Goal: Task Accomplishment & Management: Complete application form

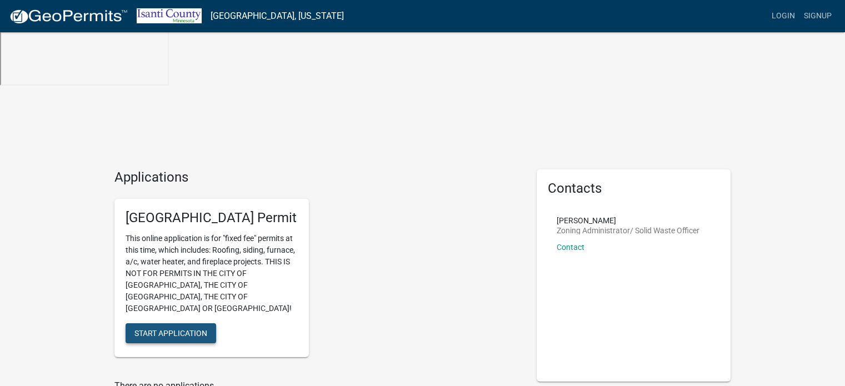
click at [153, 328] on span "Start Application" at bounding box center [170, 332] width 73 height 9
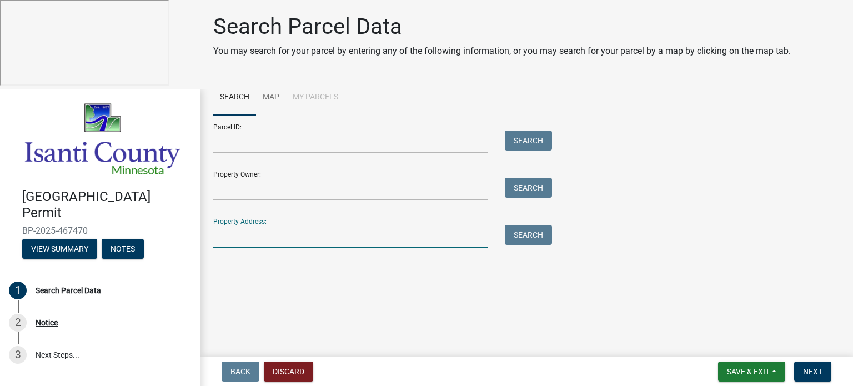
click at [232, 242] on input "Property Address:" at bounding box center [350, 236] width 275 height 23
type input "33834 hastings st ne"
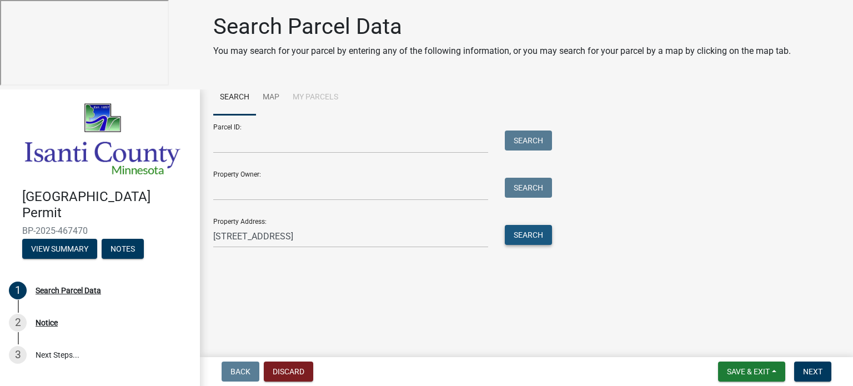
click at [530, 233] on button "Search" at bounding box center [528, 235] width 47 height 20
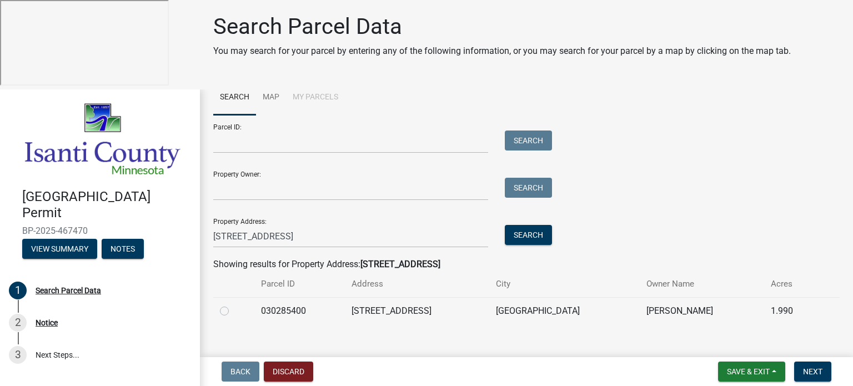
click at [233, 304] on label at bounding box center [233, 304] width 0 height 0
click at [233, 312] on input "radio" at bounding box center [236, 307] width 7 height 7
radio input "true"
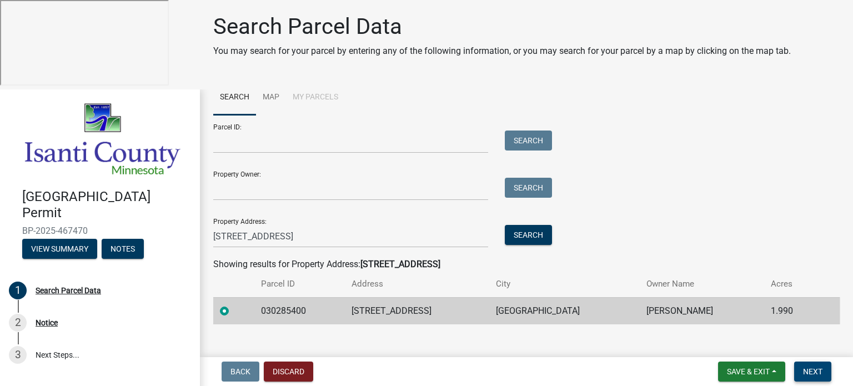
click at [813, 368] on span "Next" at bounding box center [812, 371] width 19 height 9
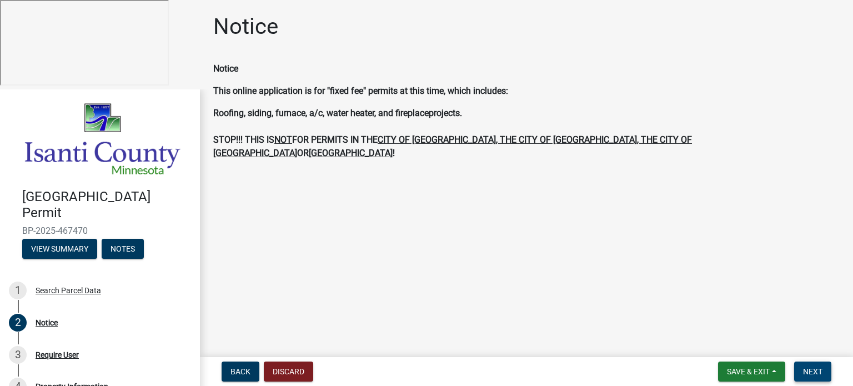
click at [812, 368] on span "Next" at bounding box center [812, 371] width 19 height 9
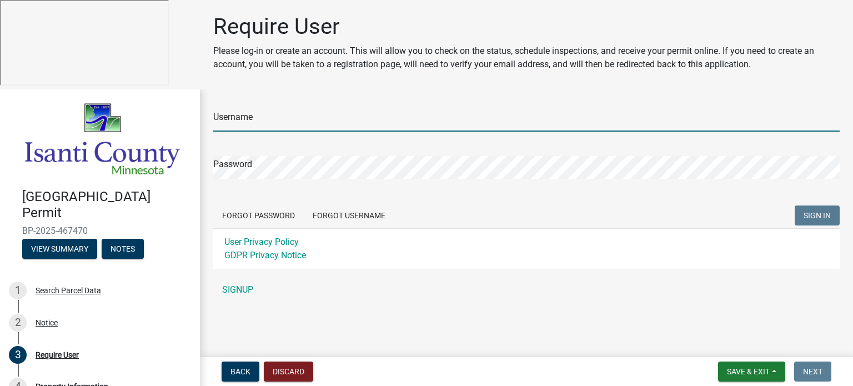
click at [246, 113] on input "Username" at bounding box center [526, 120] width 627 height 23
click at [240, 286] on div "Username Password Forgot Password Forgot Username SIGN IN User Privacy Policy G…" at bounding box center [526, 197] width 627 height 208
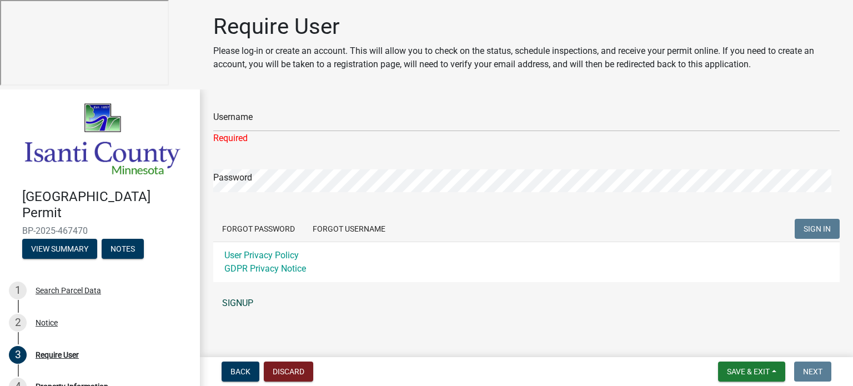
click at [236, 306] on link "SIGNUP" at bounding box center [526, 303] width 627 height 22
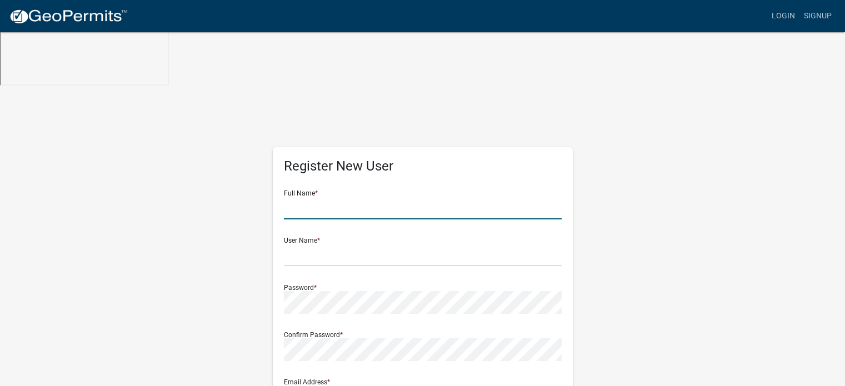
click at [312, 197] on input "text" at bounding box center [423, 208] width 278 height 23
type input "[PERSON_NAME]"
type input "sara@knollwoodbuilders.com"
type input "[STREET_ADDRESS]"
type input "Hugo"
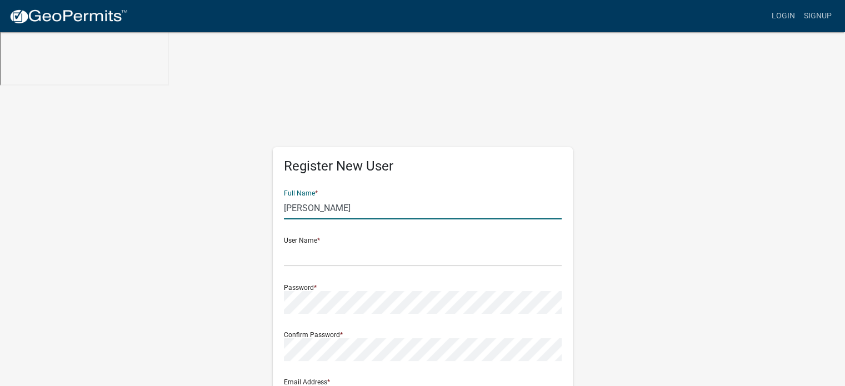
type input "MN"
type input "55038"
type input "6517245016"
click at [347, 244] on input "text" at bounding box center [423, 255] width 278 height 23
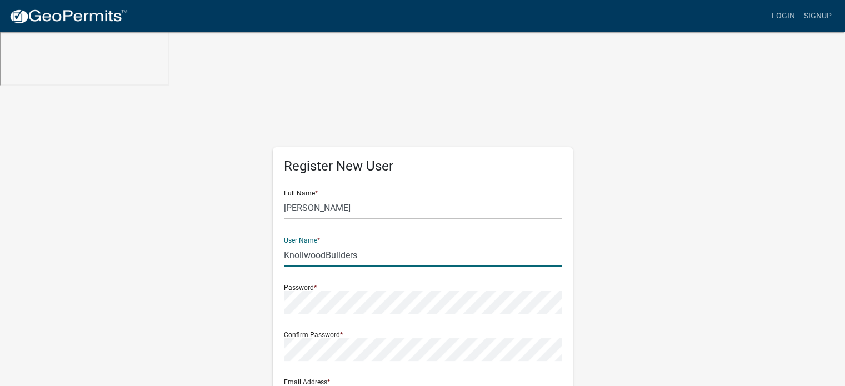
type input "KnollwoodBuilders"
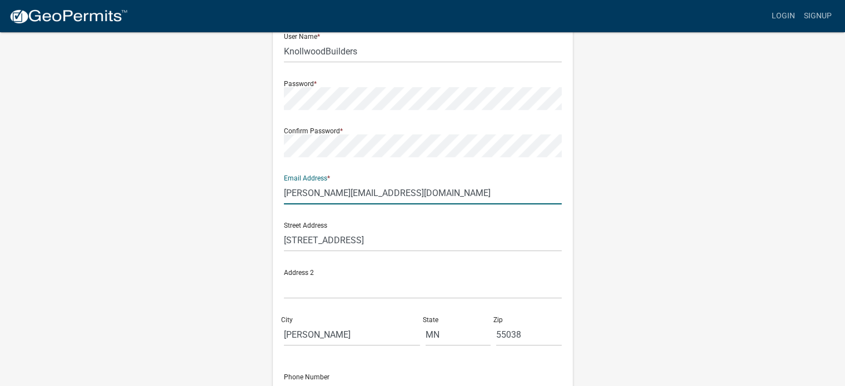
scroll to position [222, 0]
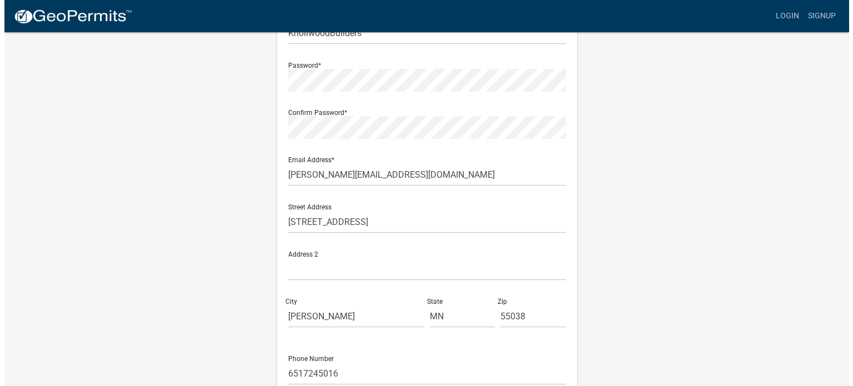
scroll to position [0, 0]
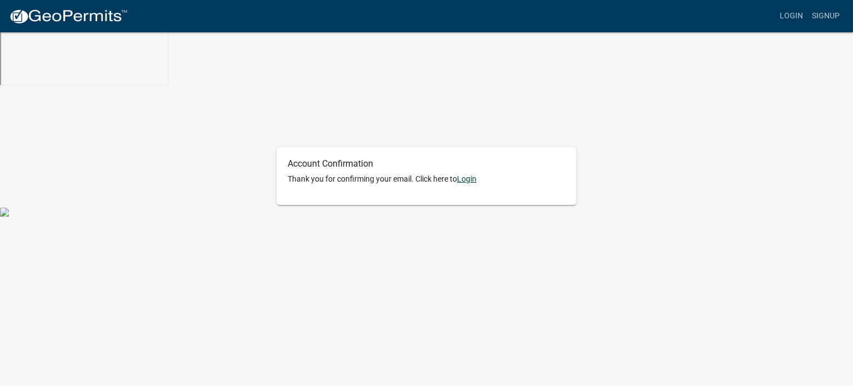
click at [463, 174] on link "Login" at bounding box center [466, 178] width 19 height 9
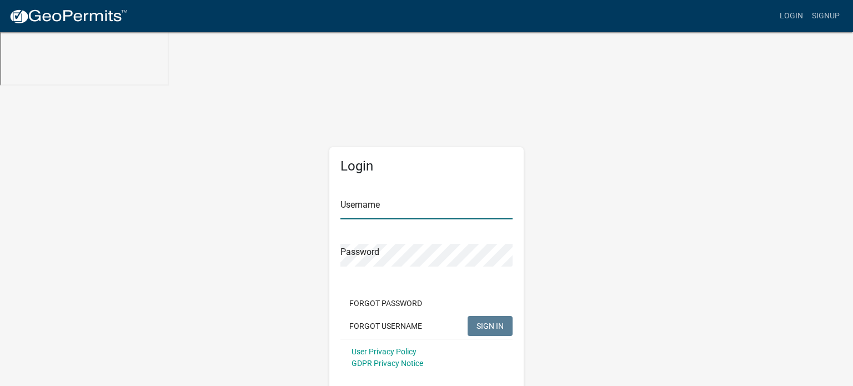
type input "KnollwoodBuilders"
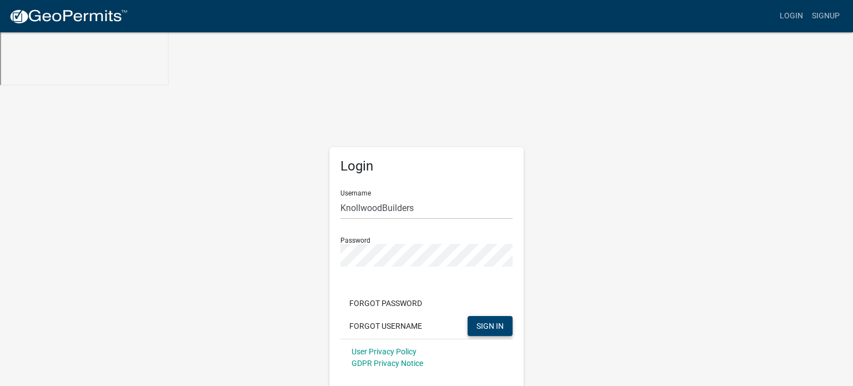
click at [494, 321] on span "SIGN IN" at bounding box center [490, 325] width 27 height 9
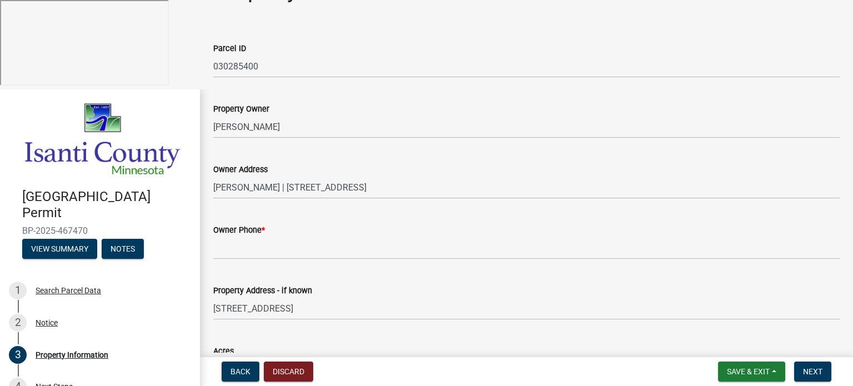
scroll to position [56, 0]
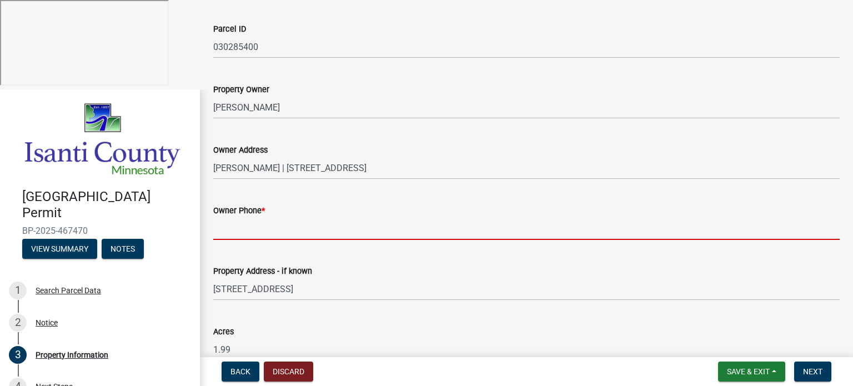
click at [236, 228] on input "Owner Phone *" at bounding box center [526, 228] width 627 height 23
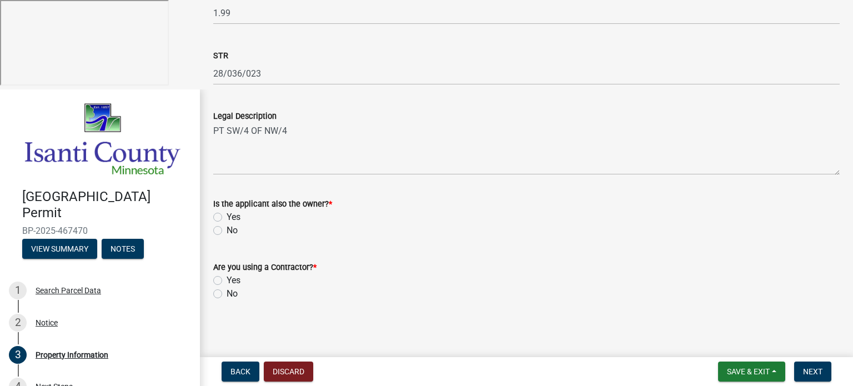
scroll to position [393, 0]
type input "[PHONE_NUMBER]"
click at [227, 231] on label "No" at bounding box center [232, 229] width 11 height 13
click at [227, 230] on input "No" at bounding box center [230, 226] width 7 height 7
radio input "true"
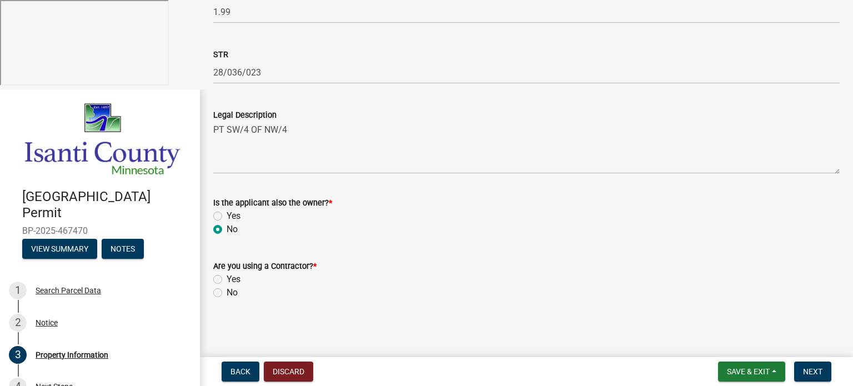
click at [227, 279] on label "Yes" at bounding box center [234, 279] width 14 height 13
click at [227, 279] on input "Yes" at bounding box center [230, 276] width 7 height 7
radio input "true"
click at [815, 368] on span "Next" at bounding box center [812, 371] width 19 height 9
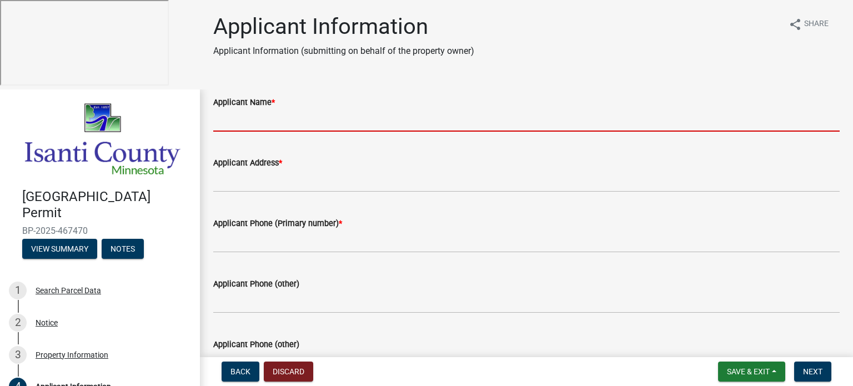
click at [246, 122] on input "Applicant Name *" at bounding box center [526, 120] width 627 height 23
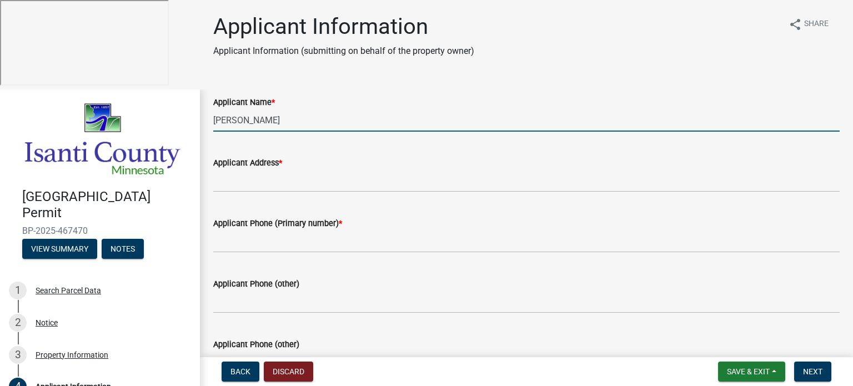
type input "[PERSON_NAME]"
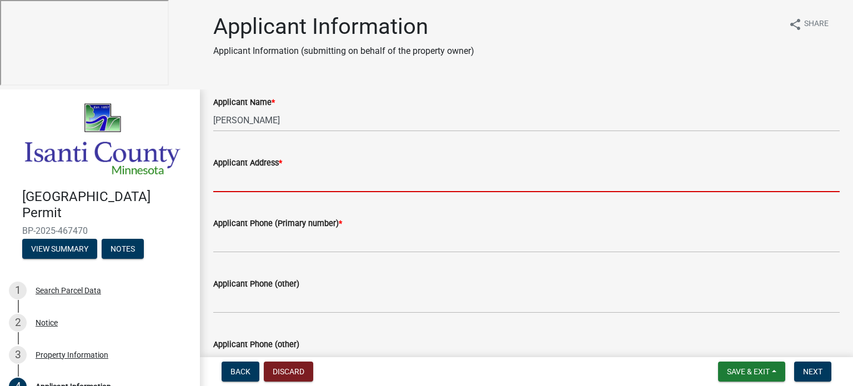
click at [227, 179] on input "Applicant Address *" at bounding box center [526, 180] width 627 height 23
type input "[STREET_ADDRESS]"
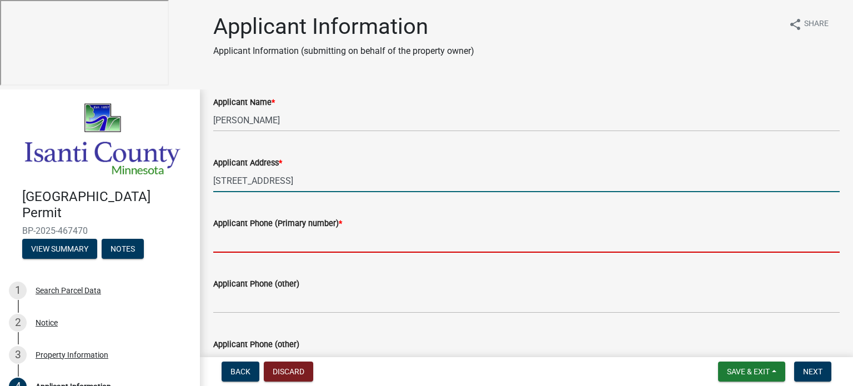
type input "6517245016"
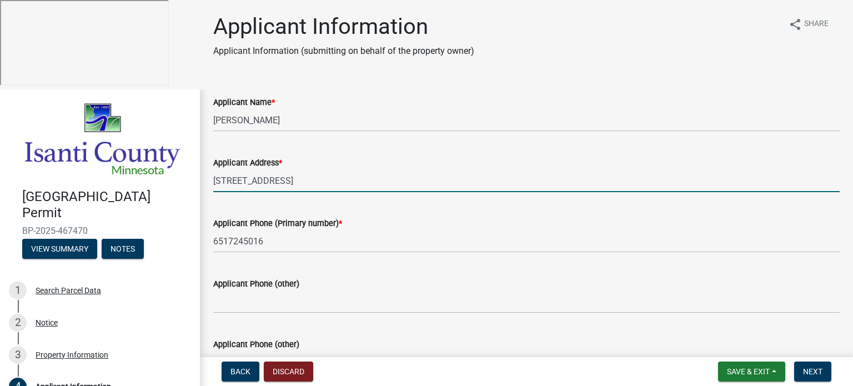
click at [282, 186] on input "[STREET_ADDRESS]" at bounding box center [526, 180] width 627 height 23
type input "[STREET_ADDRESS]"
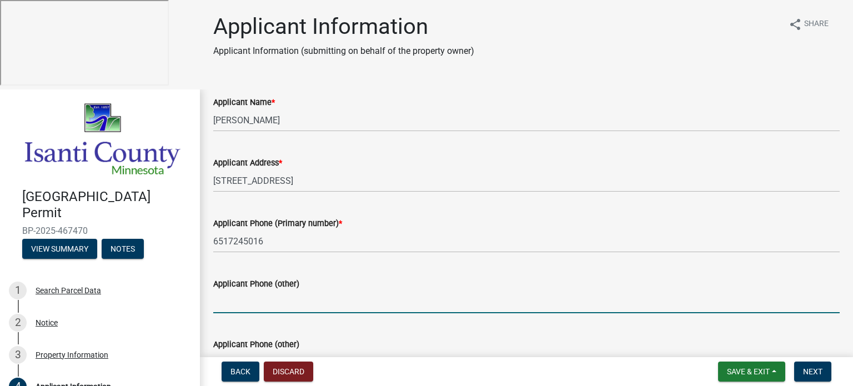
click at [236, 297] on input "Applicant Phone (other)" at bounding box center [526, 302] width 627 height 23
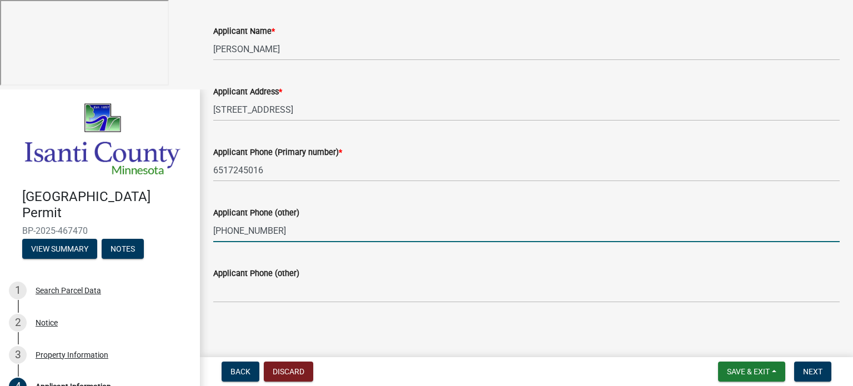
scroll to position [73, 0]
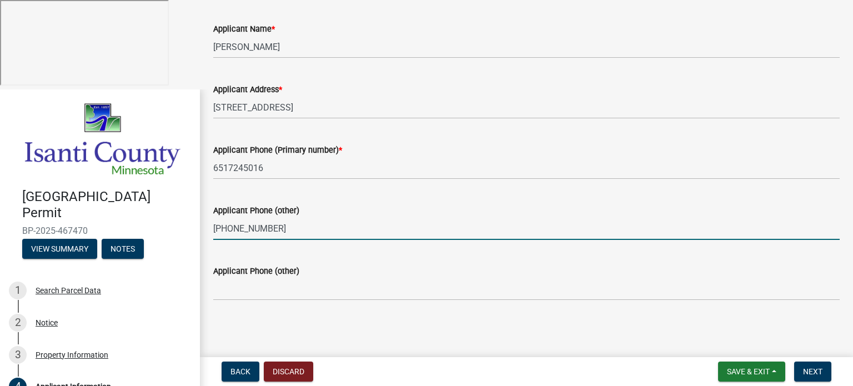
type input "[PHONE_NUMBER]"
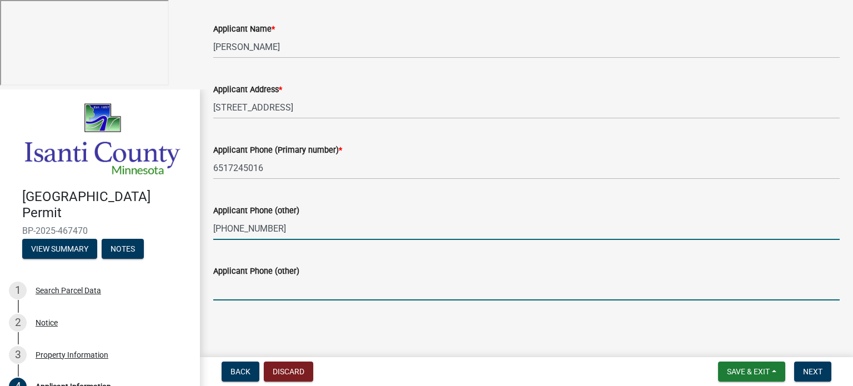
click at [244, 290] on input "Applicant Phone (other)" at bounding box center [526, 289] width 627 height 23
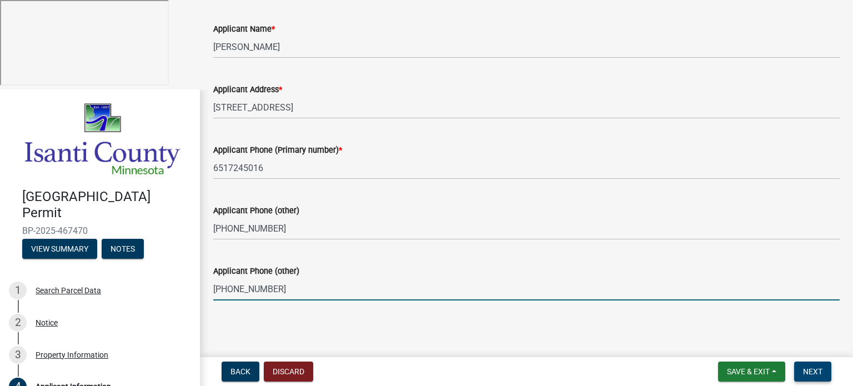
type input "[PHONE_NUMBER]"
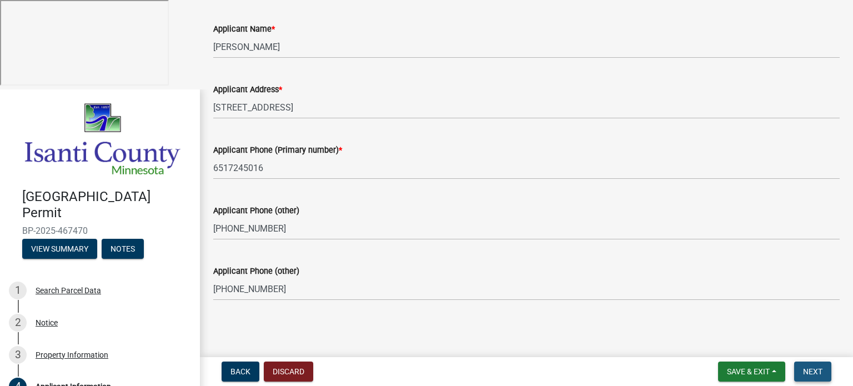
click at [819, 371] on span "Next" at bounding box center [812, 371] width 19 height 9
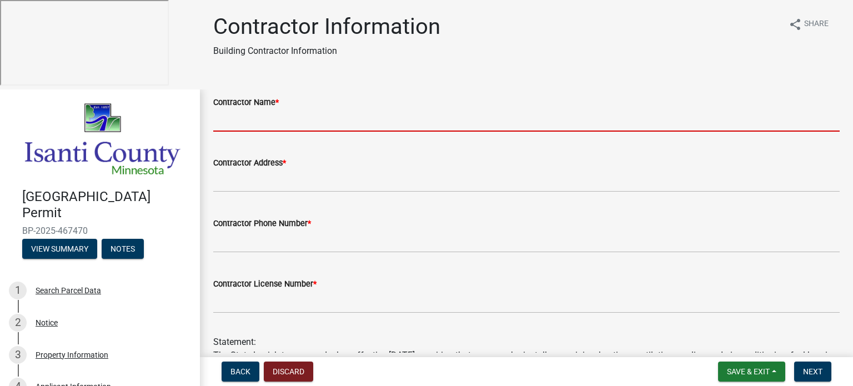
click at [247, 109] on input "Contractor Name *" at bounding box center [526, 120] width 627 height 23
type input "Knollwood Builders"
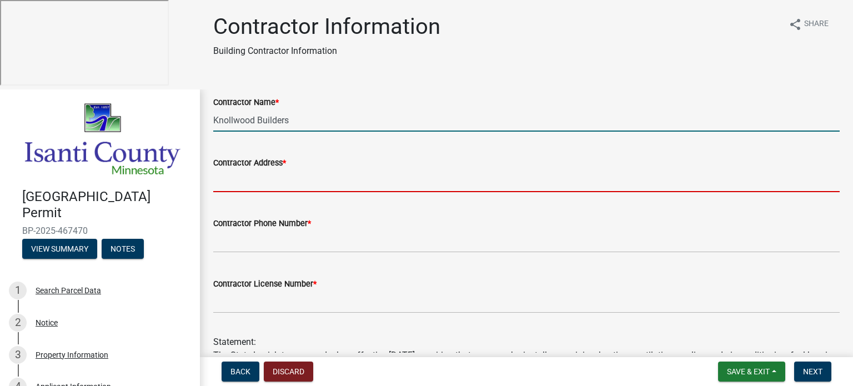
type input "[STREET_ADDRESS]"
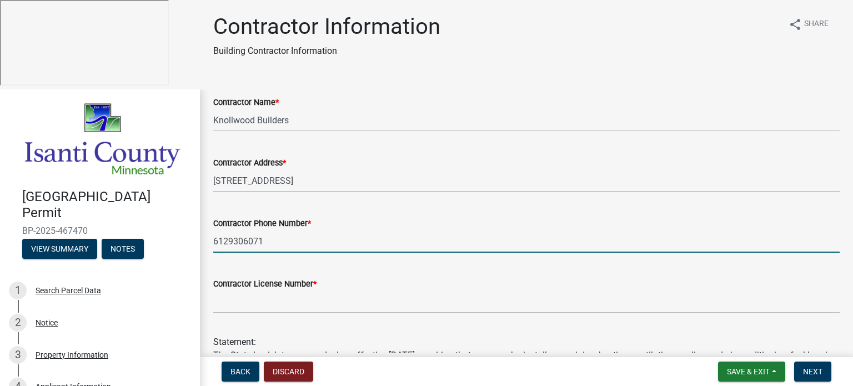
drag, startPoint x: 284, startPoint y: 238, endPoint x: 214, endPoint y: 236, distance: 70.0
click at [214, 236] on input "6129306071" at bounding box center [526, 241] width 627 height 23
type input "[PHONE_NUMBER]"
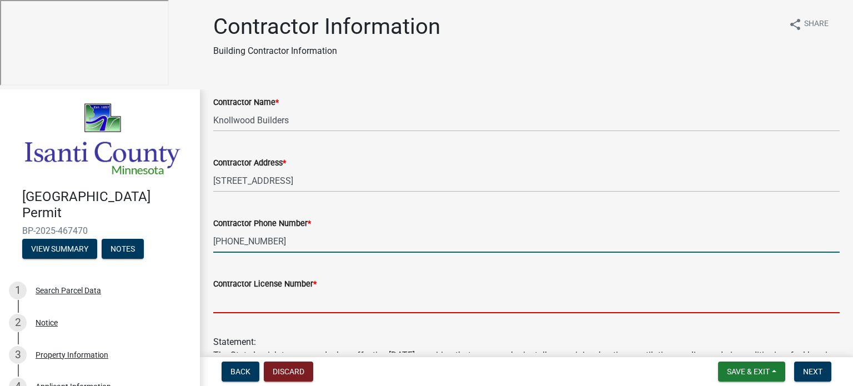
click at [242, 301] on input "Contractor License Number *" at bounding box center [526, 302] width 627 height 23
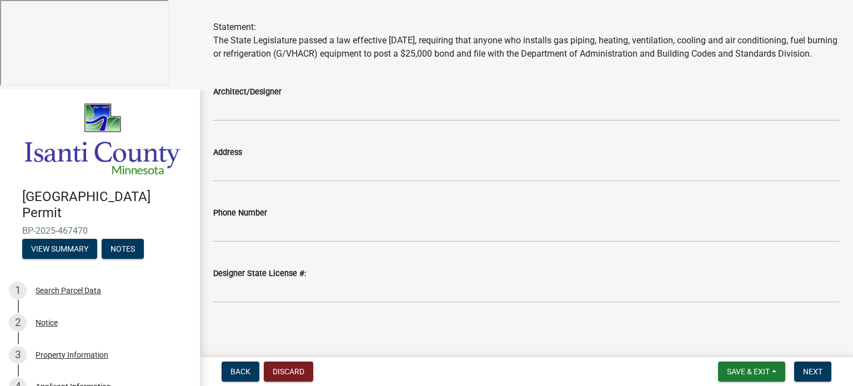
scroll to position [330, 0]
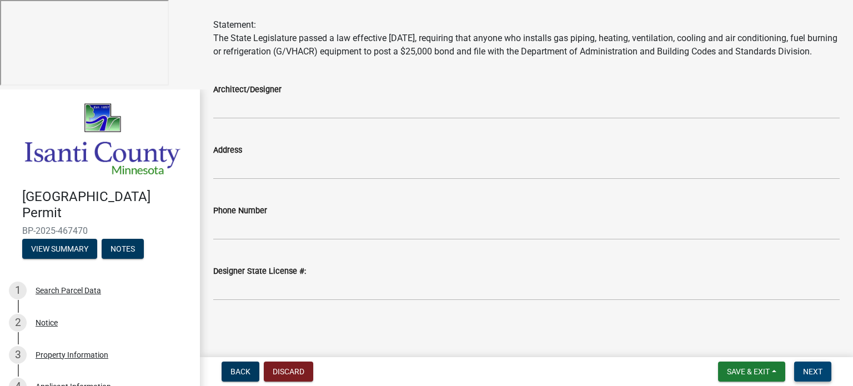
type input "BC787153"
click at [810, 370] on span "Next" at bounding box center [812, 371] width 19 height 9
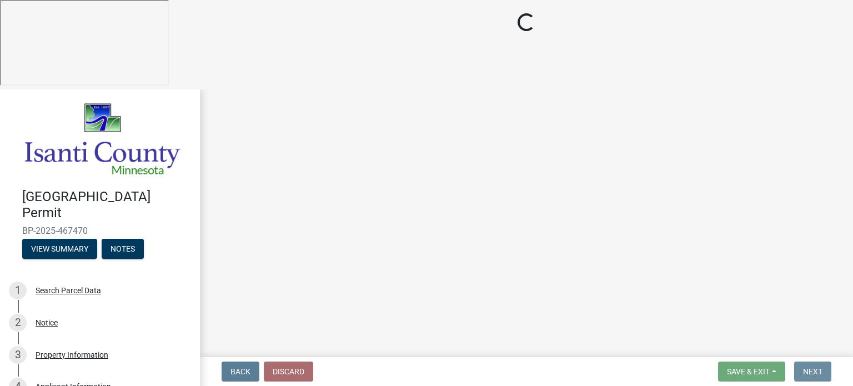
scroll to position [0, 0]
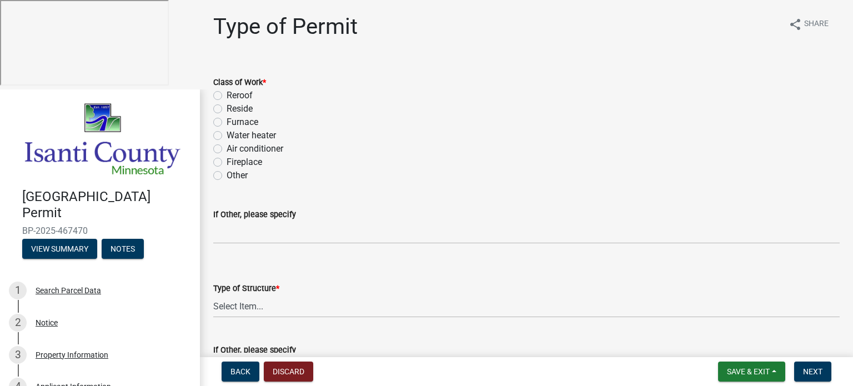
click at [227, 97] on label "Reroof" at bounding box center [240, 95] width 26 height 13
click at [227, 96] on input "Reroof" at bounding box center [230, 92] width 7 height 7
radio input "true"
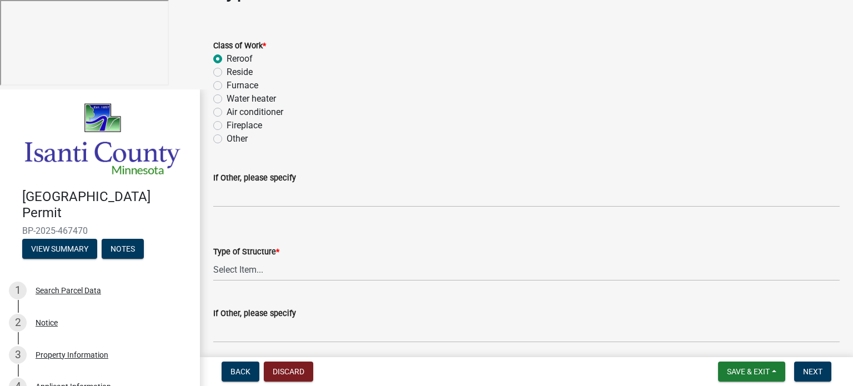
scroll to position [56, 0]
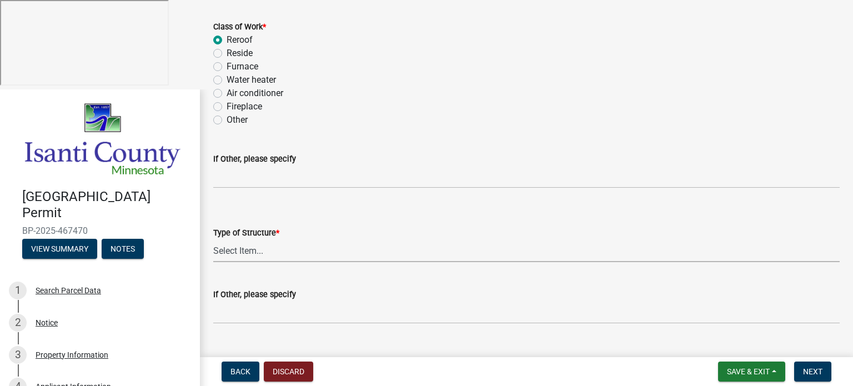
click at [233, 244] on select "Select Item... Accessory Commercial Single Family Agricultural Other N/A" at bounding box center [526, 250] width 627 height 23
click at [213, 239] on select "Select Item... Accessory Commercial Single Family Agricultural Other N/A" at bounding box center [526, 250] width 627 height 23
select select "eb4da8a3-282e-4d3e-a231-485219132635"
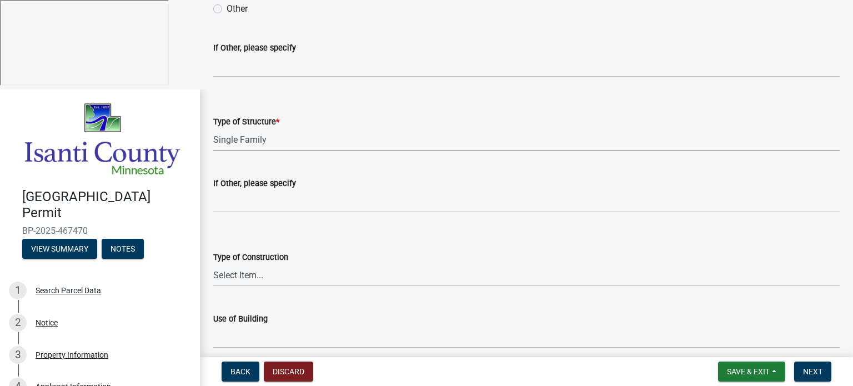
scroll to position [222, 0]
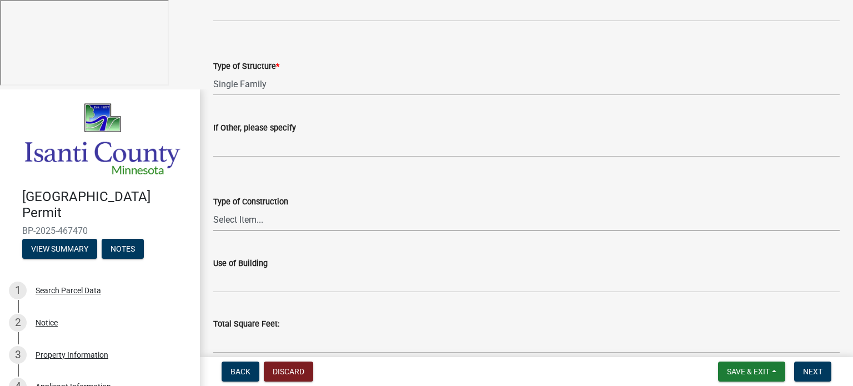
click at [231, 224] on select "Select Item... Wood Frame Masonry Metal Manufactured Modular Other" at bounding box center [526, 219] width 627 height 23
click at [213, 208] on select "Select Item... Wood Frame Masonry Metal Manufactured Modular Other" at bounding box center [526, 219] width 627 height 23
select select "0ece82dd-c883-4950-aa67-9a99a4f1235b"
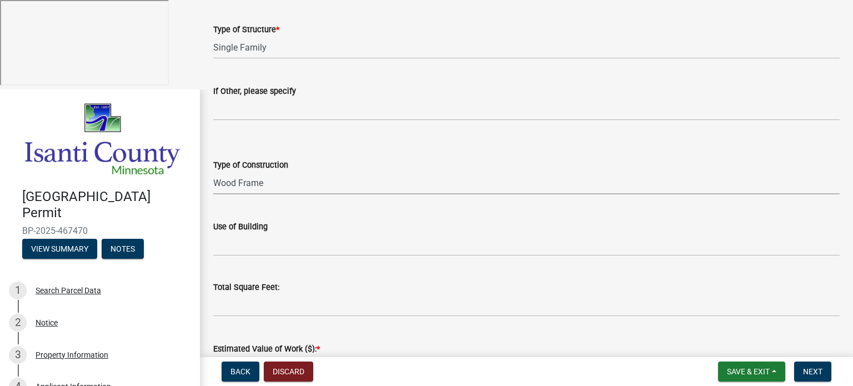
scroll to position [278, 0]
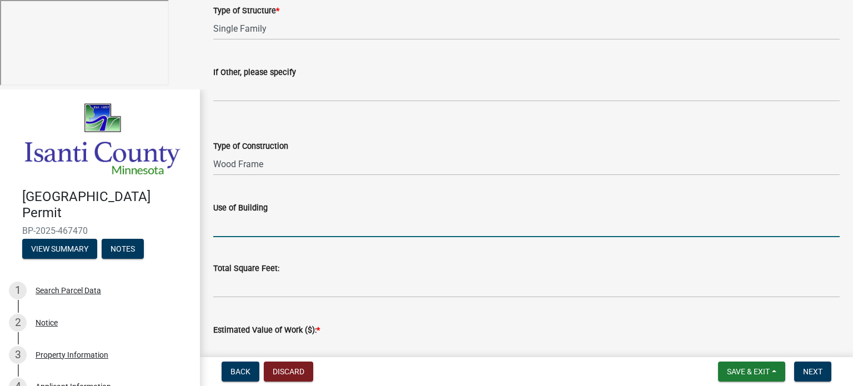
click at [225, 233] on input "Use of Building" at bounding box center [526, 225] width 627 height 23
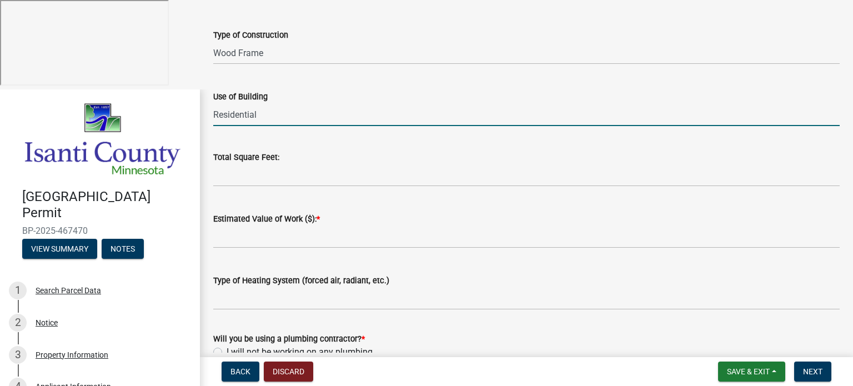
scroll to position [444, 0]
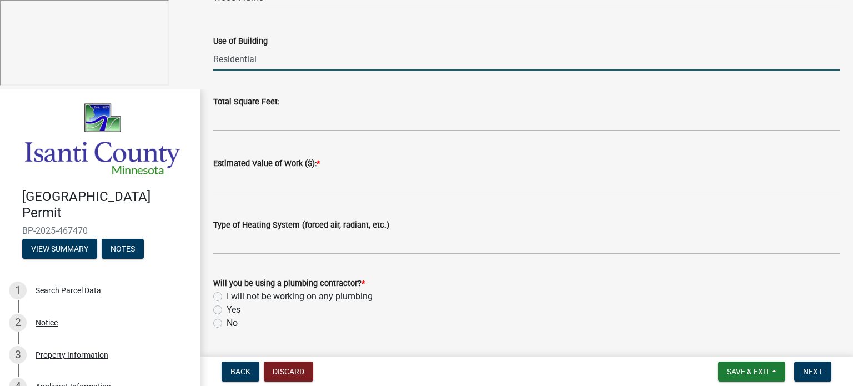
type input "Residential"
click at [227, 319] on label "No" at bounding box center [232, 323] width 11 height 13
click at [227, 319] on input "No" at bounding box center [230, 320] width 7 height 7
radio input "true"
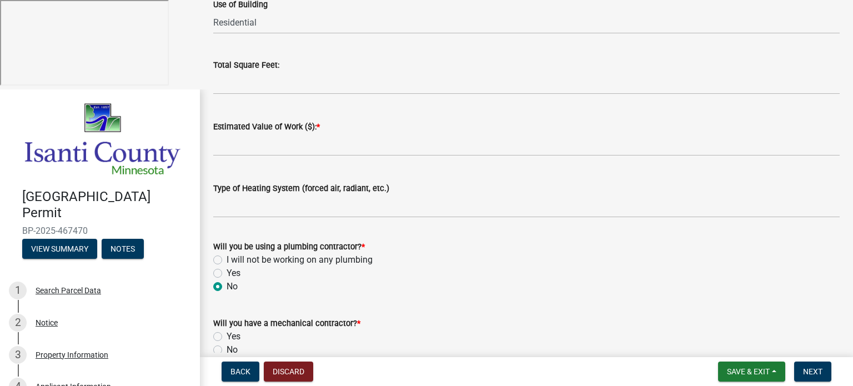
scroll to position [500, 0]
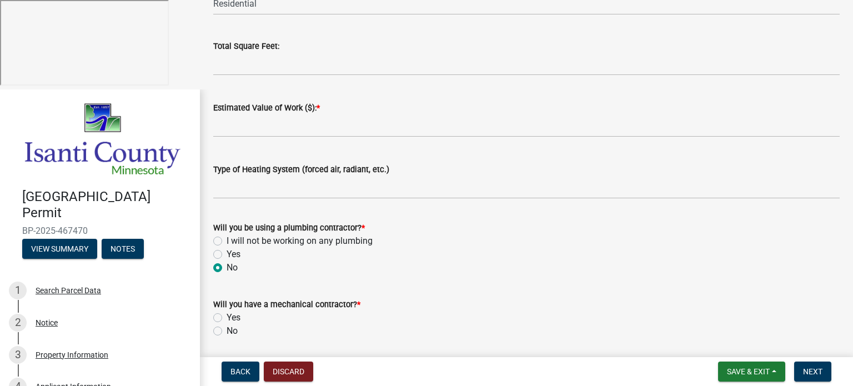
click at [227, 329] on label "No" at bounding box center [232, 330] width 11 height 13
click at [227, 329] on input "No" at bounding box center [230, 327] width 7 height 7
radio input "true"
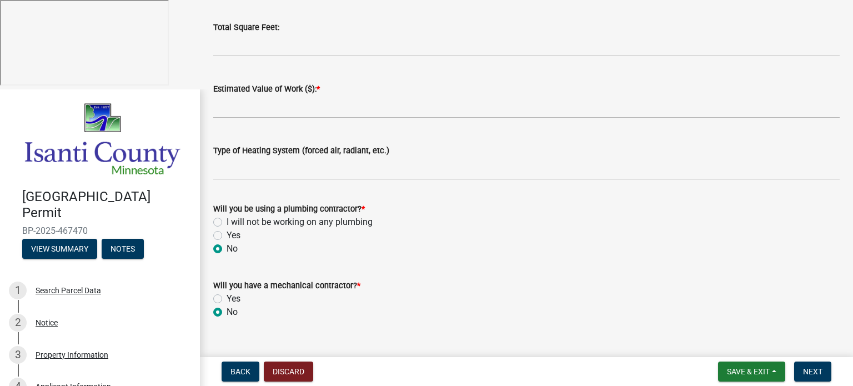
scroll to position [538, 0]
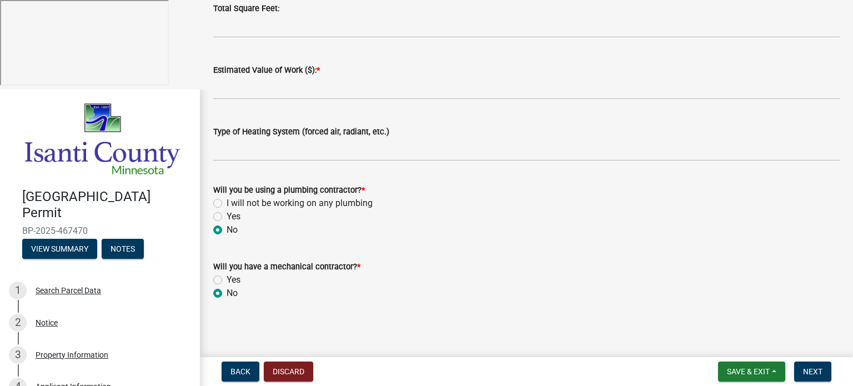
click at [344, 69] on div "Estimated Value of Work ($): *" at bounding box center [526, 69] width 627 height 13
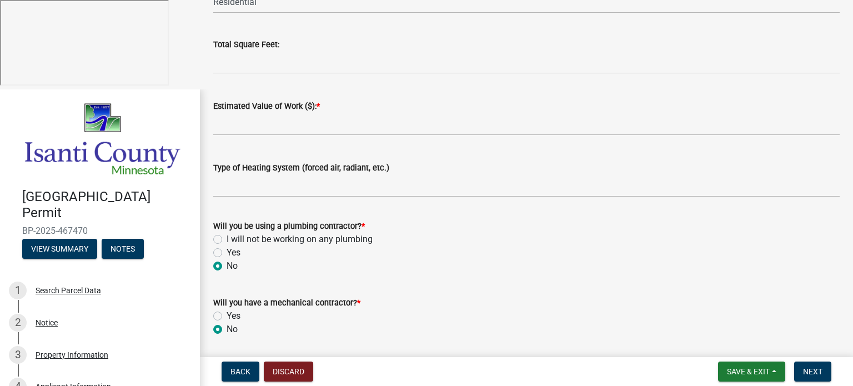
scroll to position [482, 0]
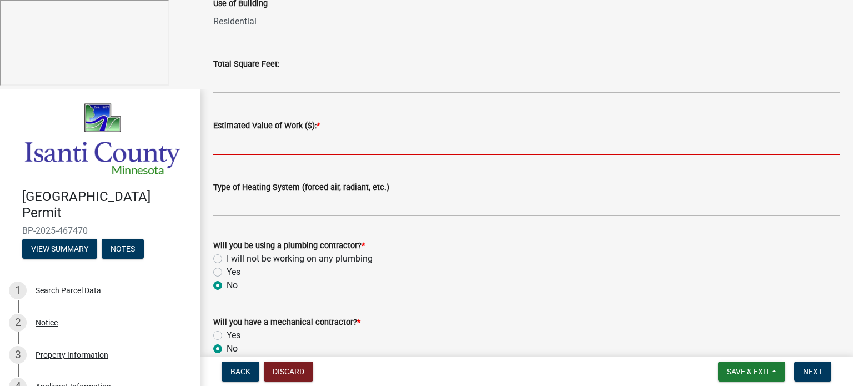
click at [287, 142] on input "text" at bounding box center [526, 143] width 627 height 23
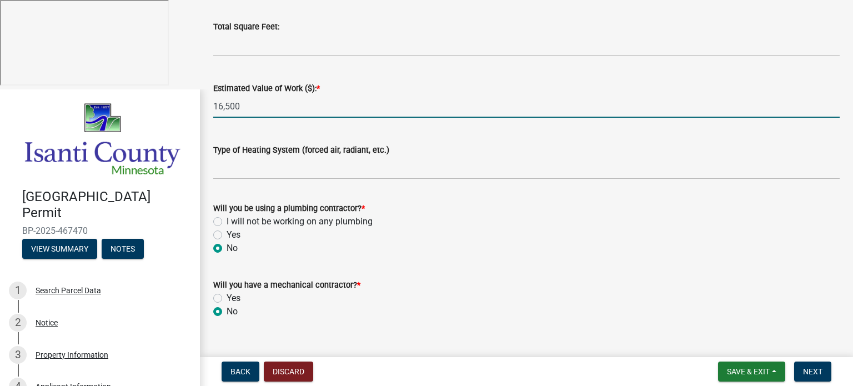
scroll to position [538, 0]
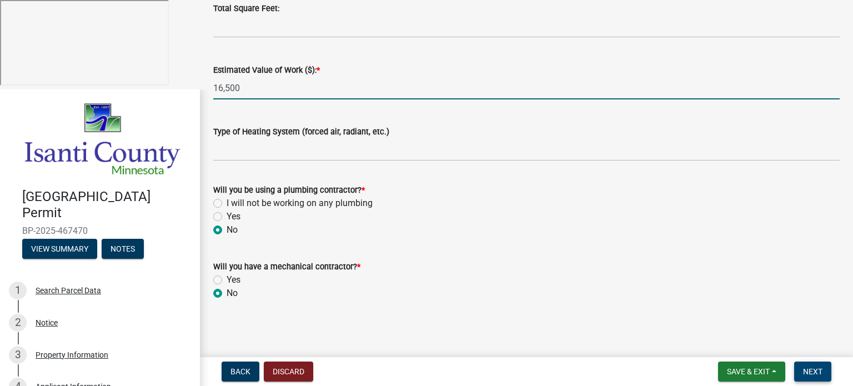
type input "16500"
click at [809, 370] on span "Next" at bounding box center [812, 371] width 19 height 9
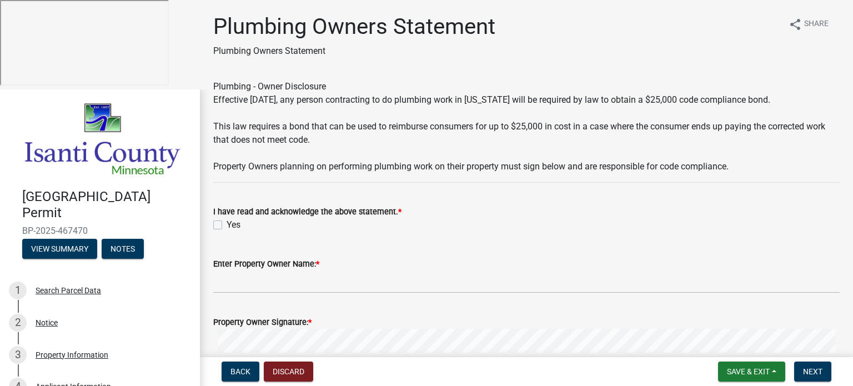
click at [227, 221] on label "Yes" at bounding box center [234, 224] width 14 height 13
click at [227, 221] on input "Yes" at bounding box center [230, 221] width 7 height 7
checkbox input "true"
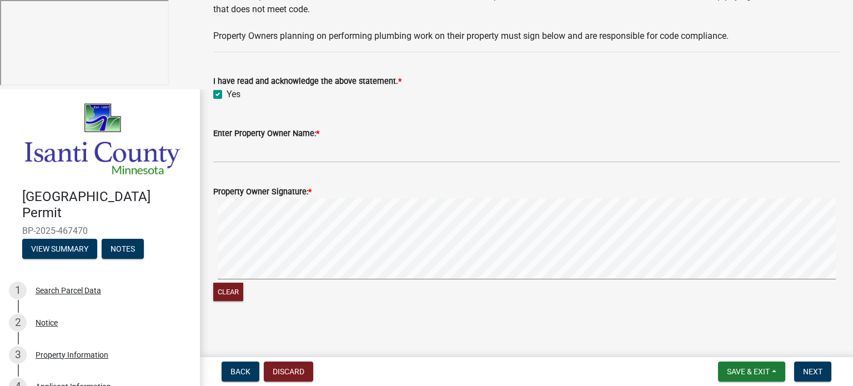
scroll to position [134, 0]
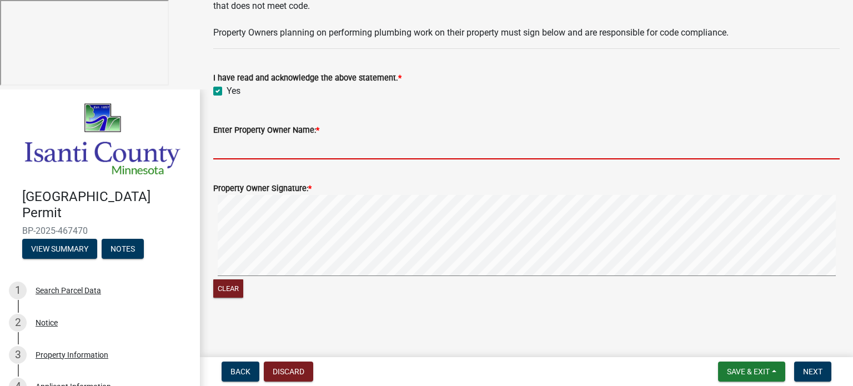
click at [227, 151] on input "Enter Property Owner Name: *" at bounding box center [526, 148] width 627 height 23
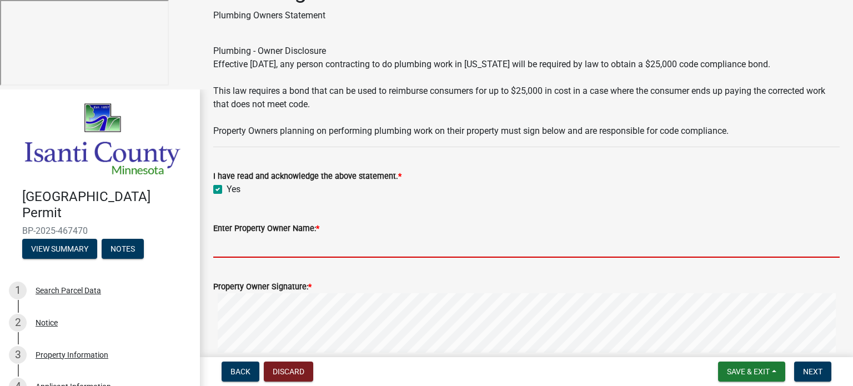
scroll to position [23, 0]
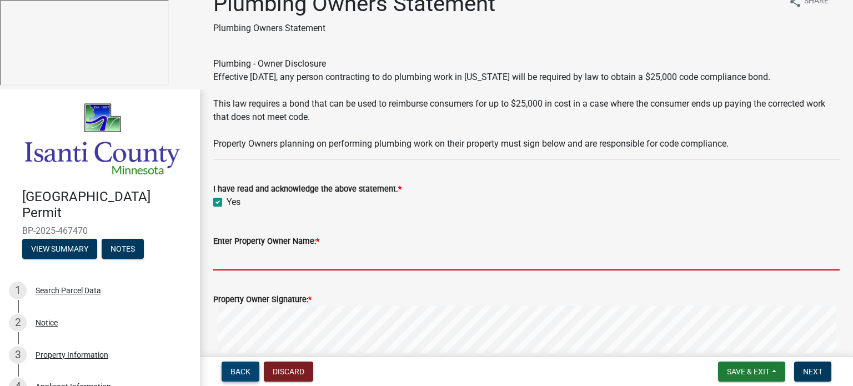
click at [233, 375] on span "Back" at bounding box center [241, 371] width 20 height 9
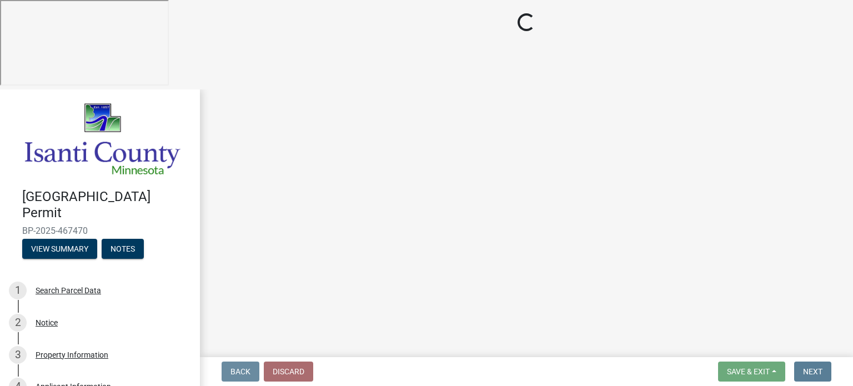
scroll to position [0, 0]
select select "eb4da8a3-282e-4d3e-a231-485219132635"
select select "0ece82dd-c883-4950-aa67-9a99a4f1235b"
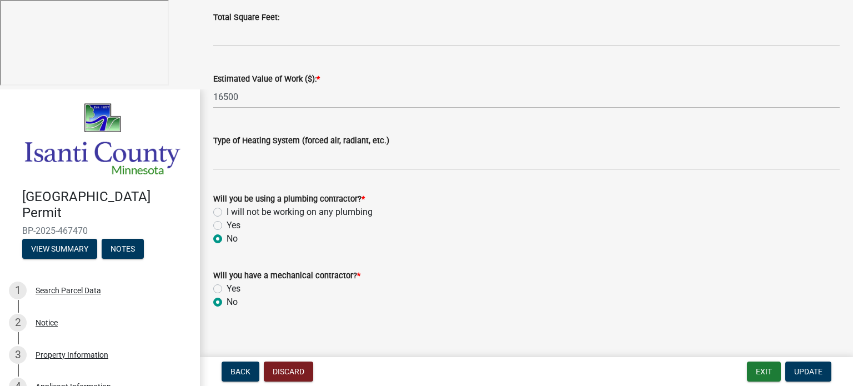
scroll to position [538, 0]
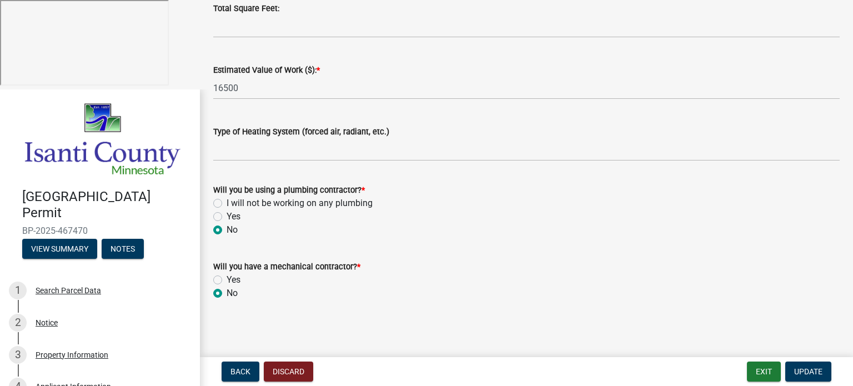
click at [227, 201] on label "I will not be working on any plumbing" at bounding box center [300, 203] width 146 height 13
click at [227, 201] on input "I will not be working on any plumbing" at bounding box center [230, 200] width 7 height 7
radio input "true"
click at [816, 375] on span "Update" at bounding box center [808, 371] width 28 height 9
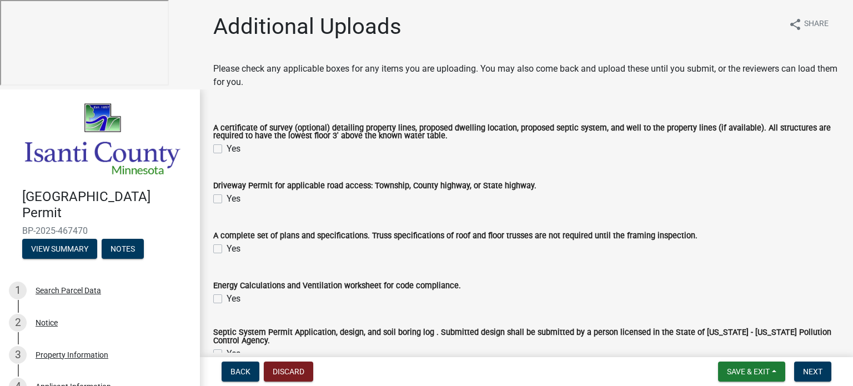
scroll to position [56, 0]
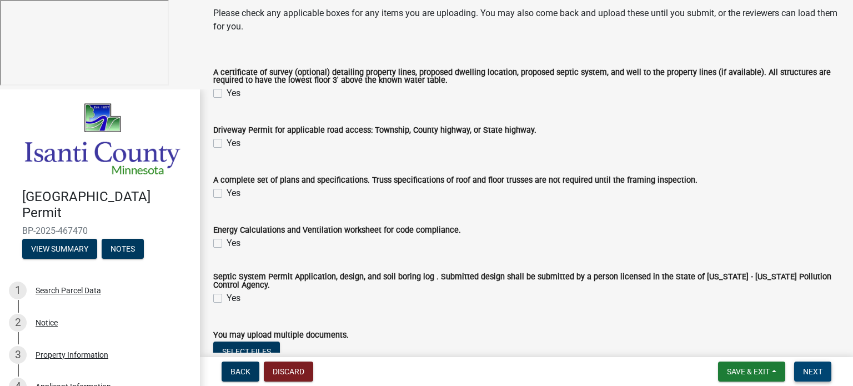
click at [815, 369] on span "Next" at bounding box center [812, 371] width 19 height 9
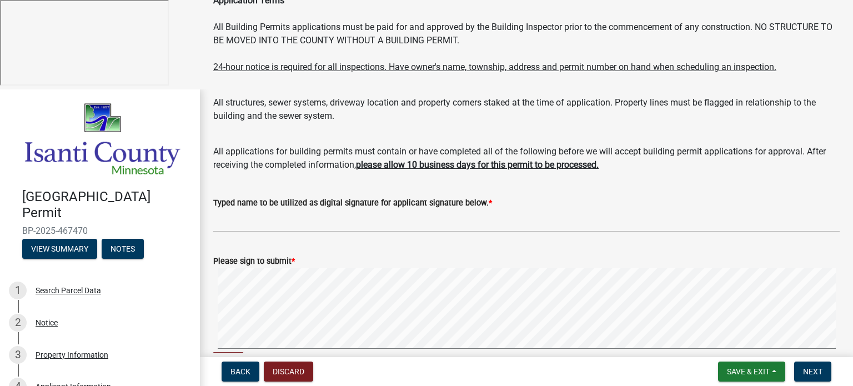
scroll to position [167, 0]
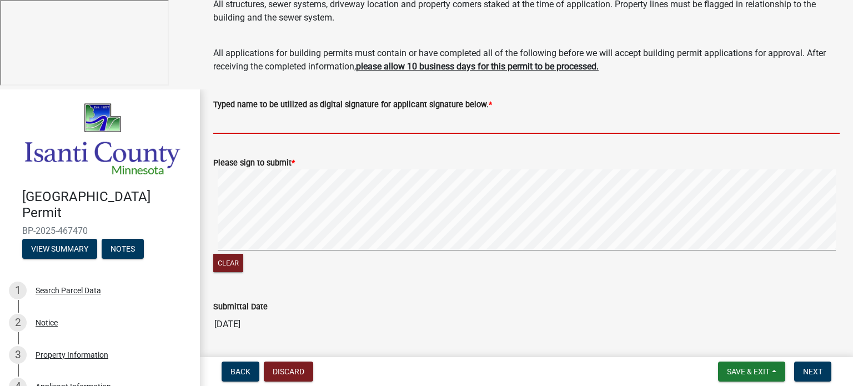
click at [242, 124] on input "Typed name to be utilized as digital signature for applicant signature below. *" at bounding box center [526, 122] width 627 height 23
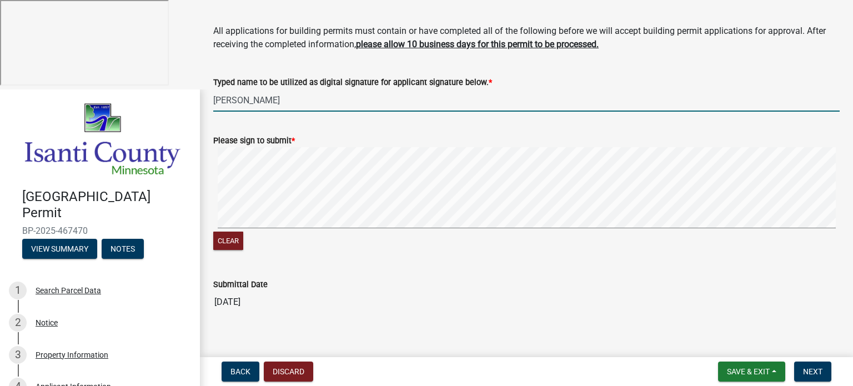
scroll to position [201, 0]
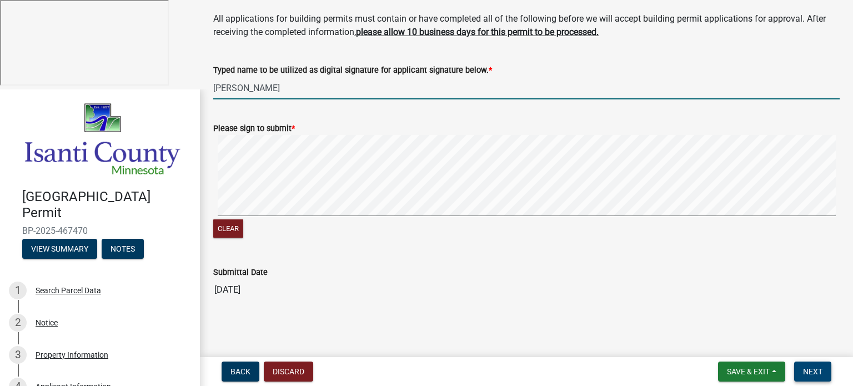
type input "[PERSON_NAME]"
click at [818, 365] on button "Next" at bounding box center [812, 372] width 37 height 20
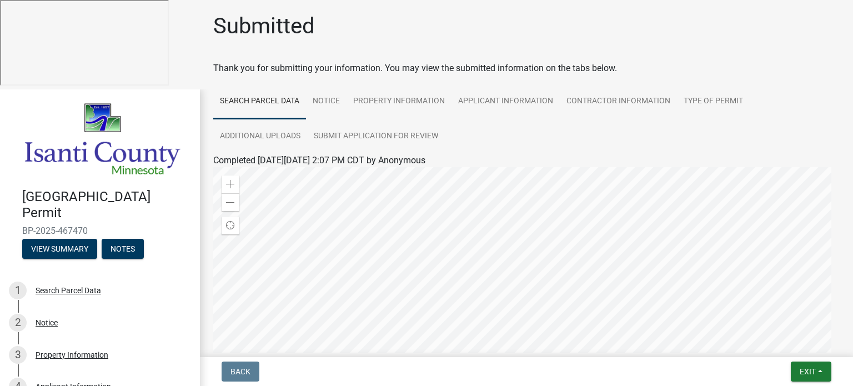
scroll to position [0, 0]
